Goal: Task Accomplishment & Management: Complete application form

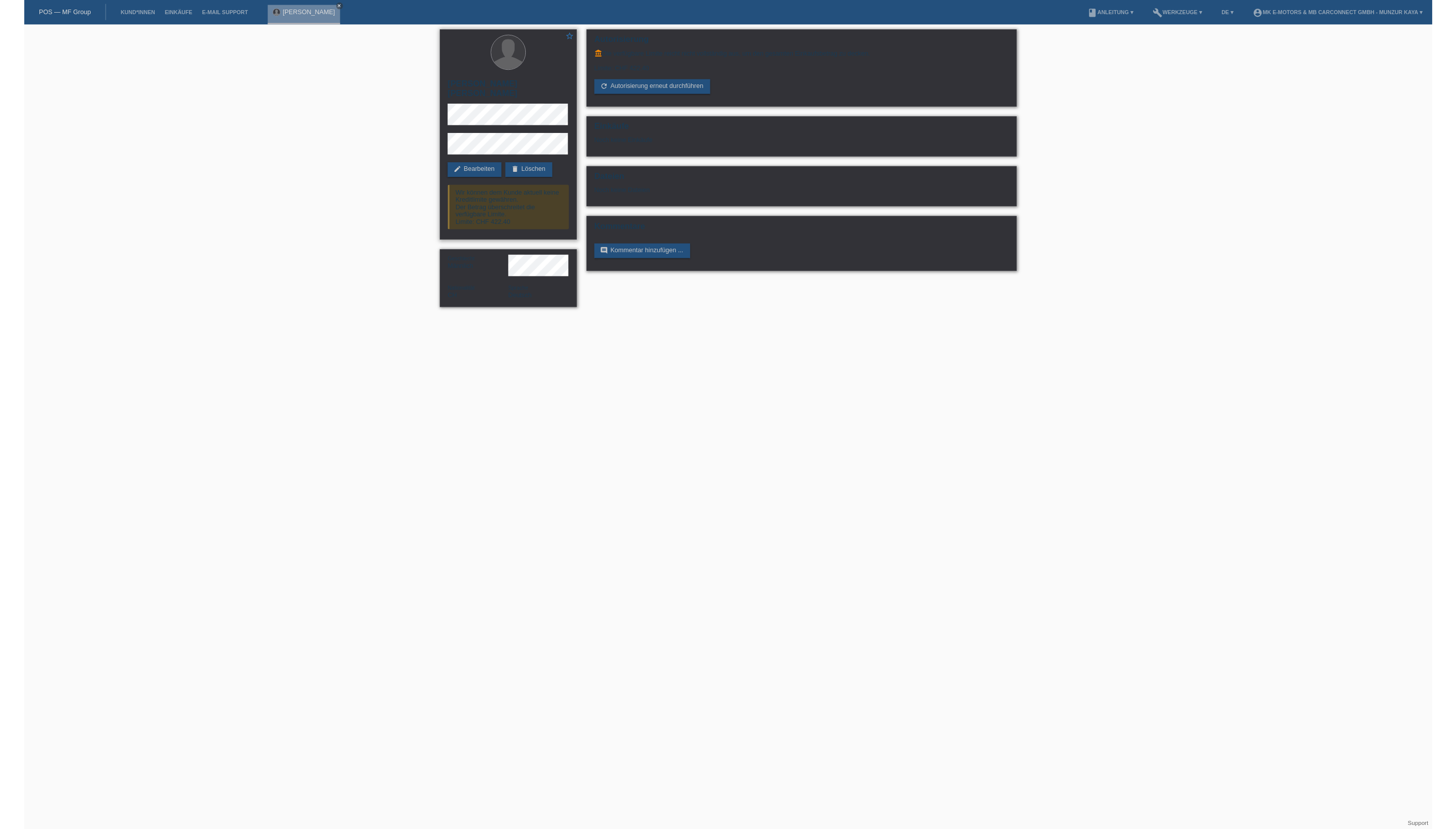
scroll to position [63, 116]
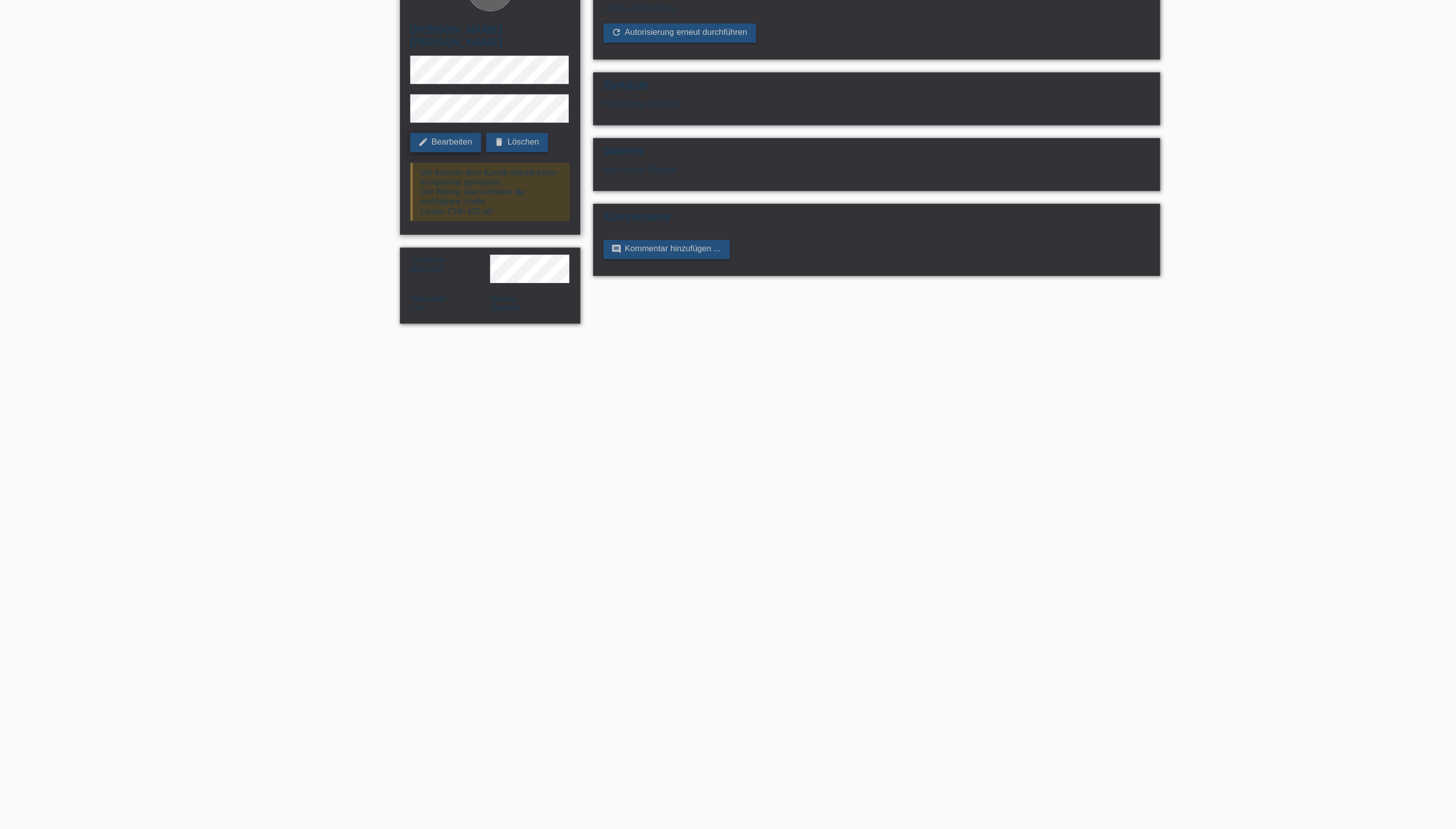
click at [438, 168] on link "edit Bearbeiten" at bounding box center [466, 175] width 56 height 15
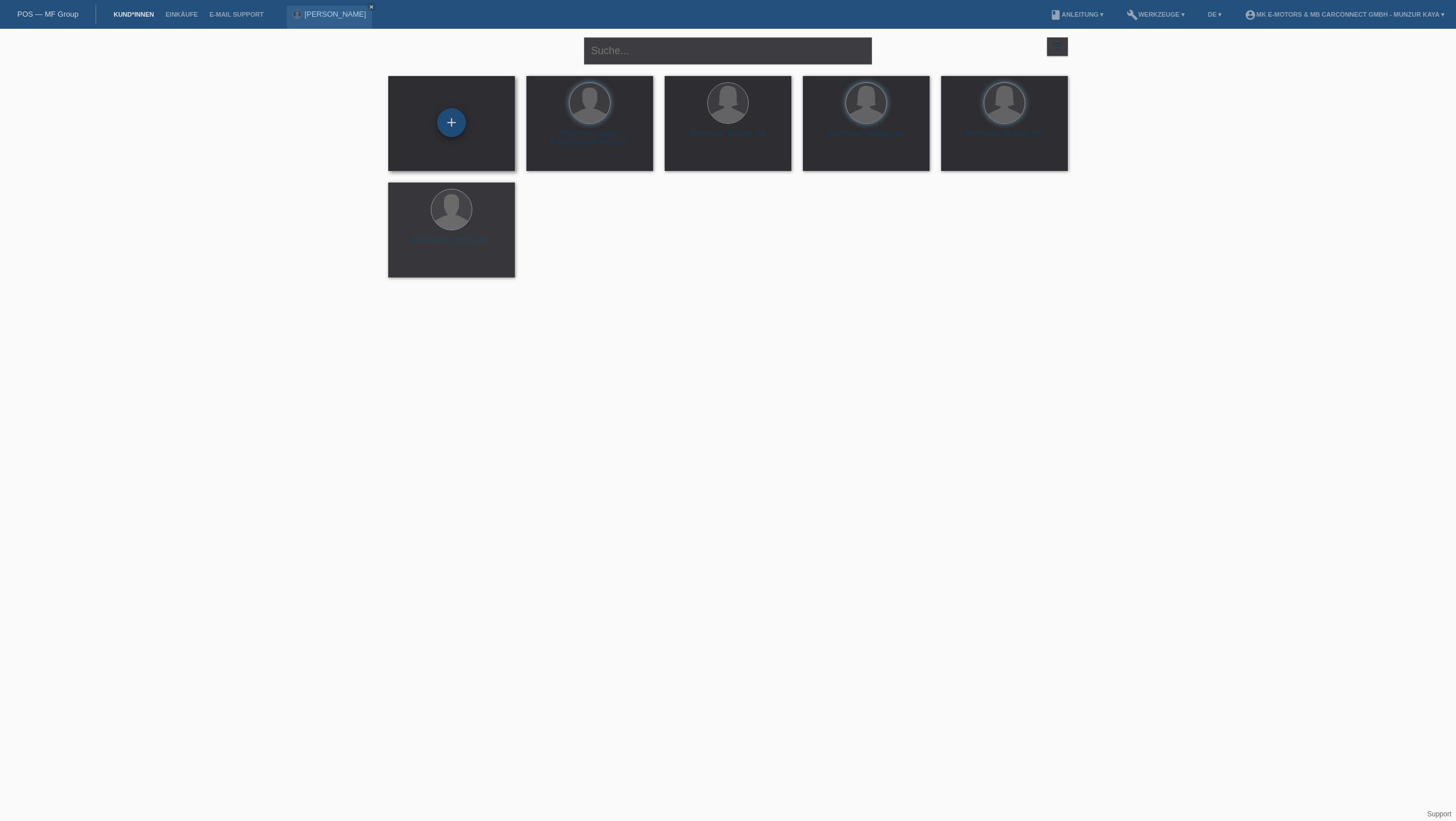
click at [451, 131] on div "+" at bounding box center [451, 122] width 28 height 20
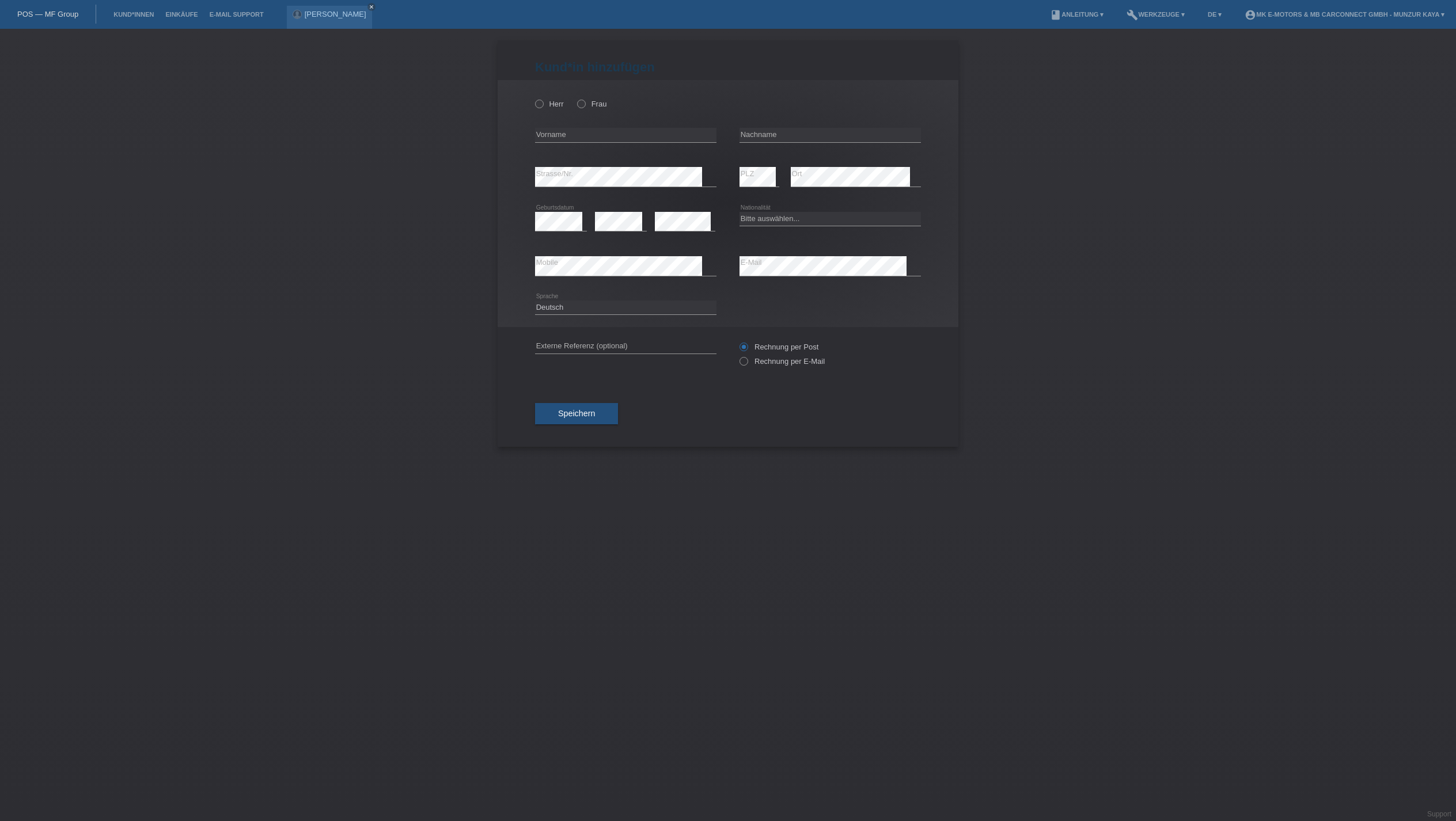
click at [560, 116] on div "Herr Frau" at bounding box center [625, 104] width 181 height 24
click at [533, 98] on icon at bounding box center [533, 98] width 0 height 0
click at [543, 107] on input "Herr" at bounding box center [538, 103] width 7 height 7
radio input "true"
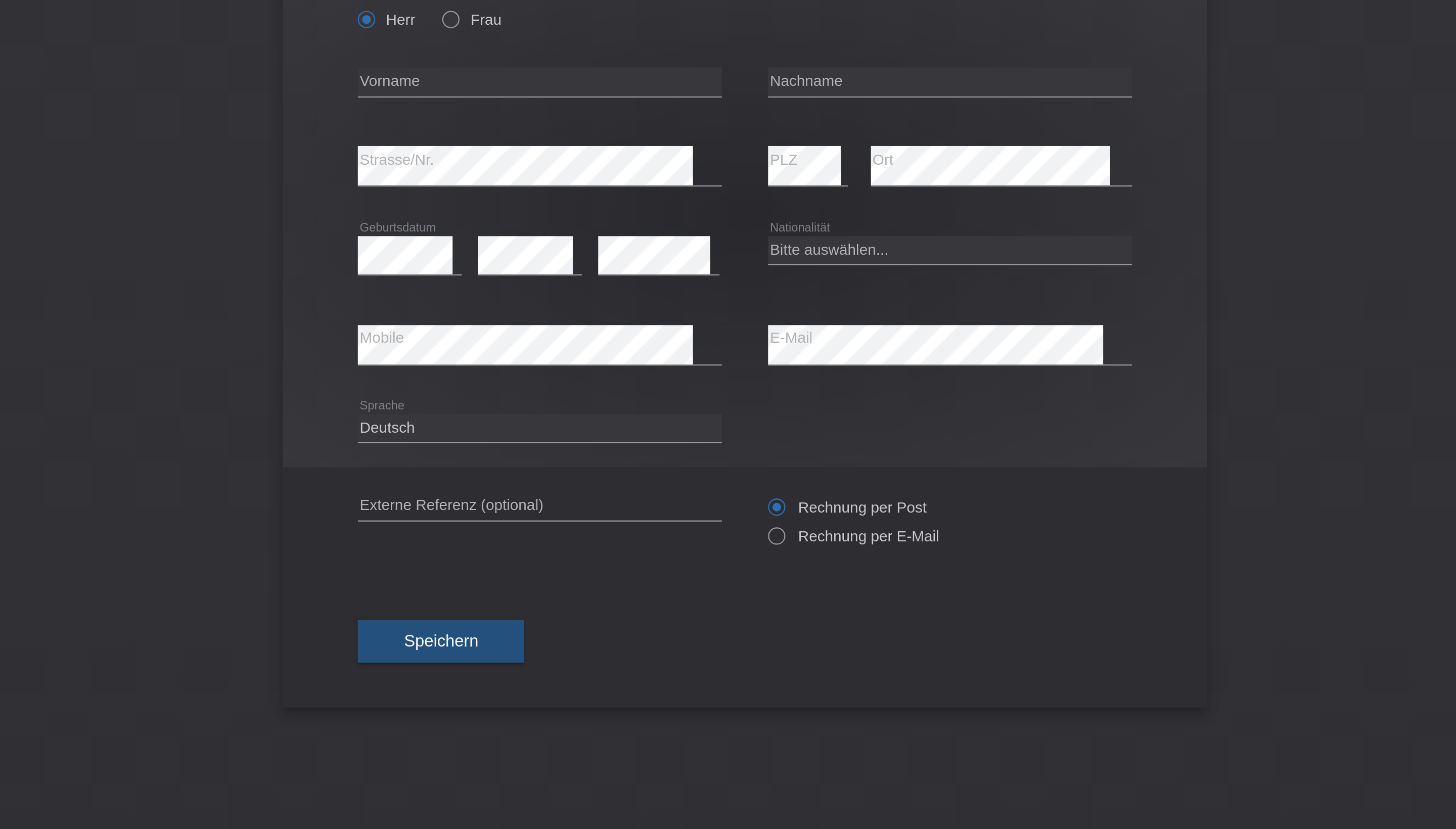
click at [738, 136] on div "error PLZ" at bounding box center [756, 155] width 35 height 39
click at [559, 113] on input "text" at bounding box center [638, 119] width 159 height 13
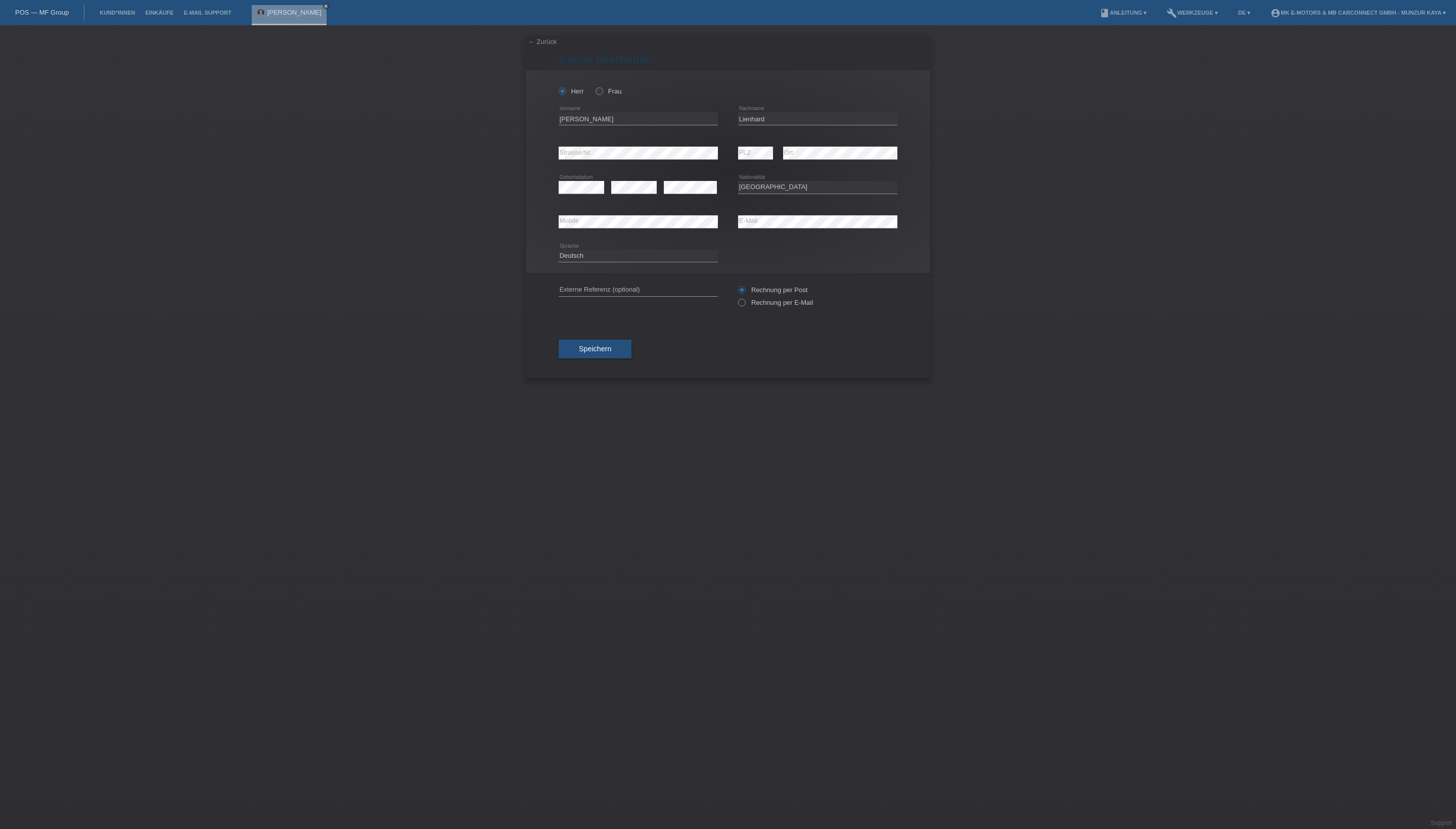
select select "CH"
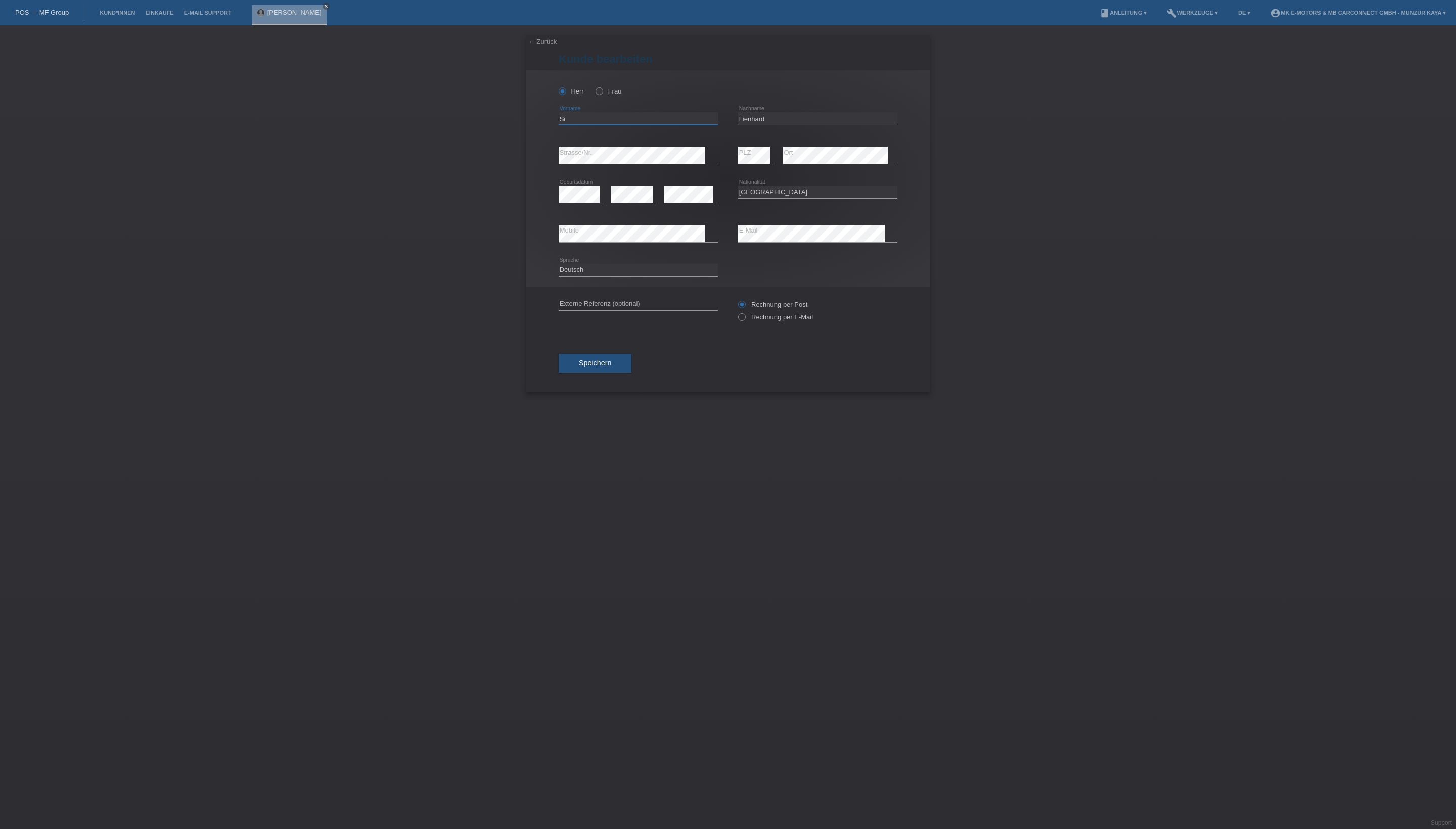
type input "S"
type input "Janis"
click at [623, 393] on div "Speichern" at bounding box center [728, 363] width 339 height 59
click at [611, 367] on span "Speichern" at bounding box center [595, 363] width 32 height 8
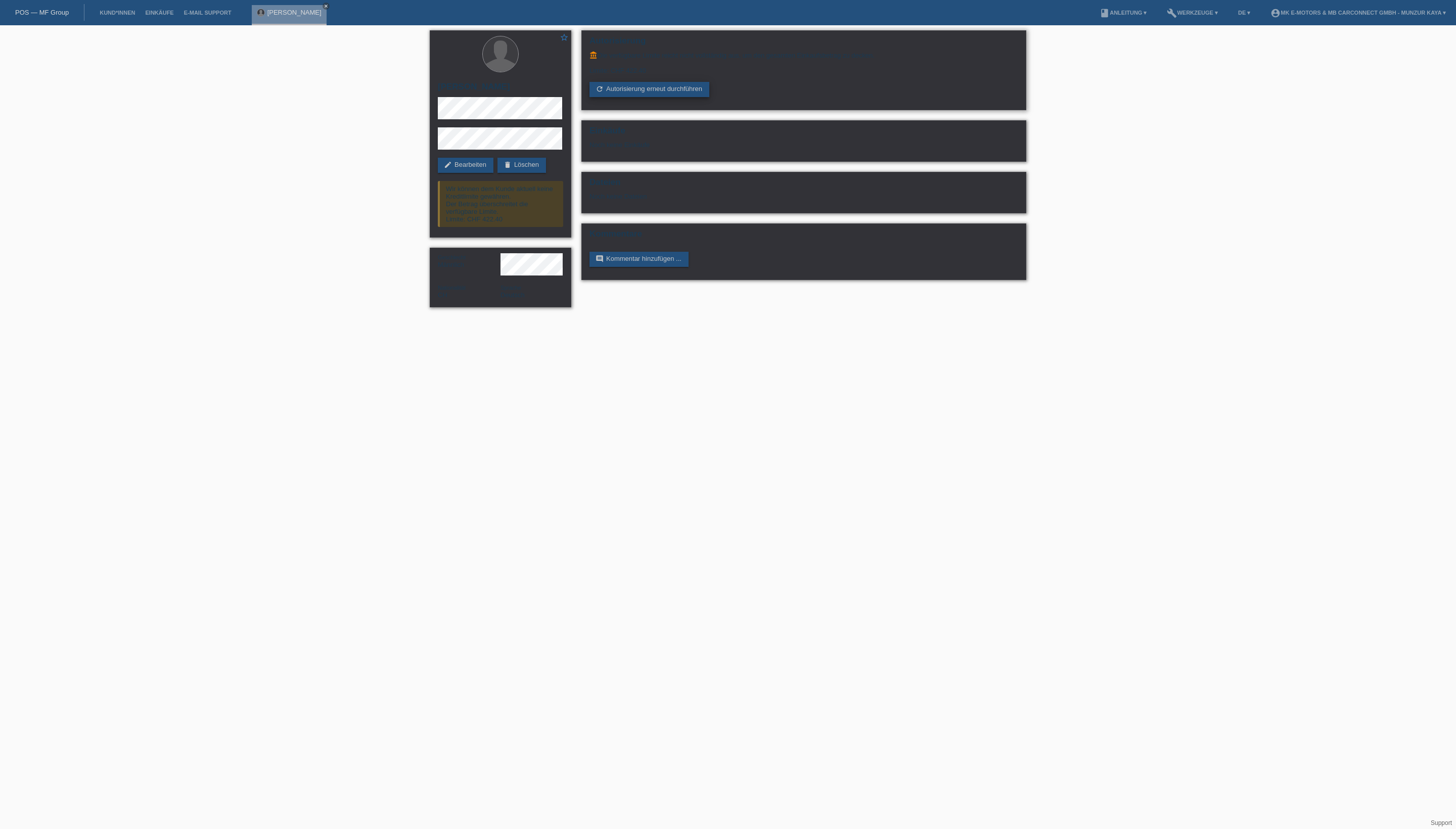
click at [641, 97] on link "refresh Autorisierung erneut durchführen" at bounding box center [649, 89] width 120 height 15
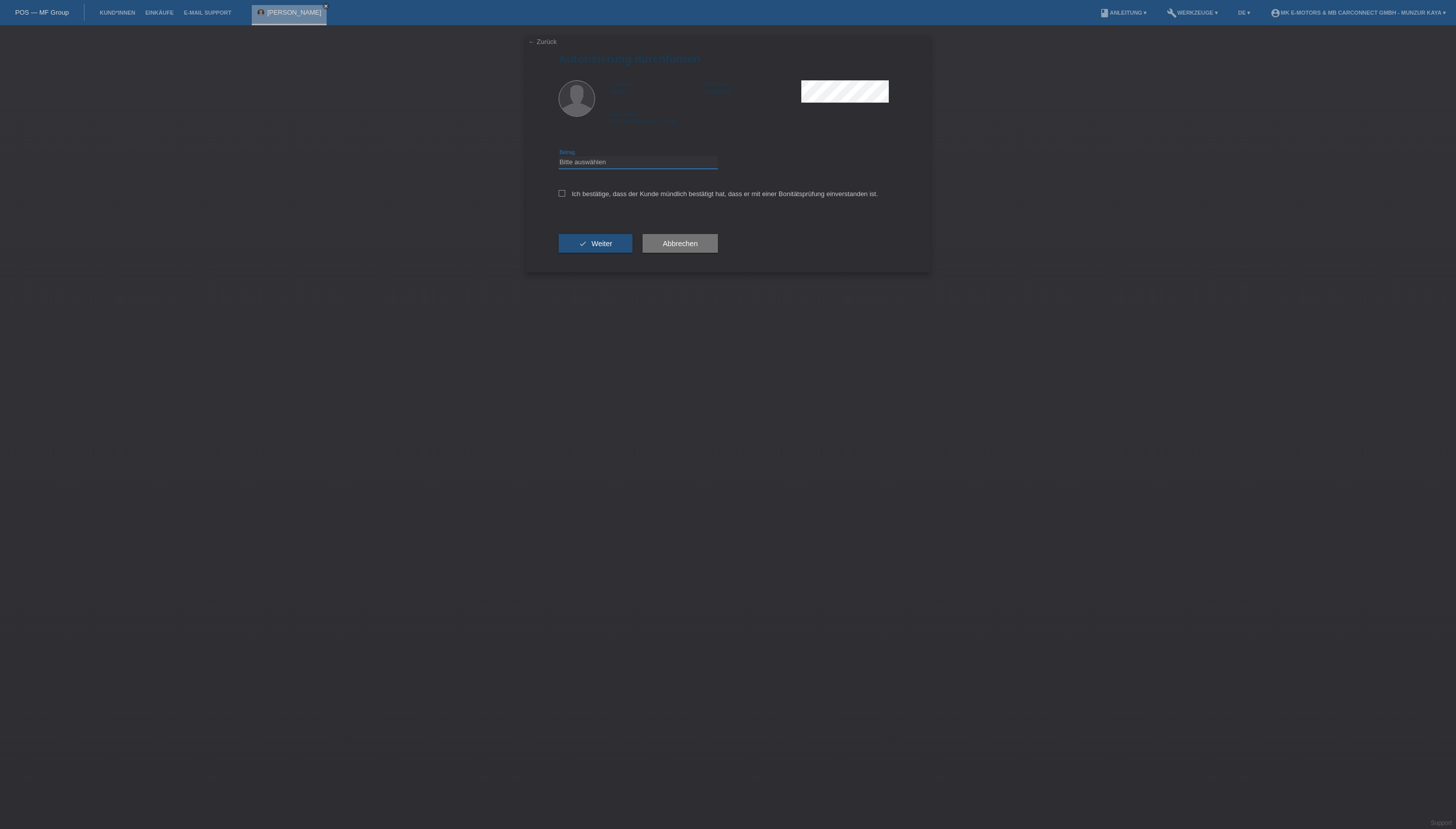
select select "3"
click at [643, 198] on label "Ich bestätige, dass der Kunde mündlich bestätigt hat, dass er mit einer Bonität…" at bounding box center [718, 194] width 319 height 8
click at [565, 197] on input "Ich bestätige, dass der Kunde mündlich bestätigt hat, dass er mit einer Bonität…" at bounding box center [562, 193] width 6 height 6
checkbox input "true"
click at [632, 253] on button "check Weiter" at bounding box center [595, 244] width 74 height 19
